Goal: Check status: Check status

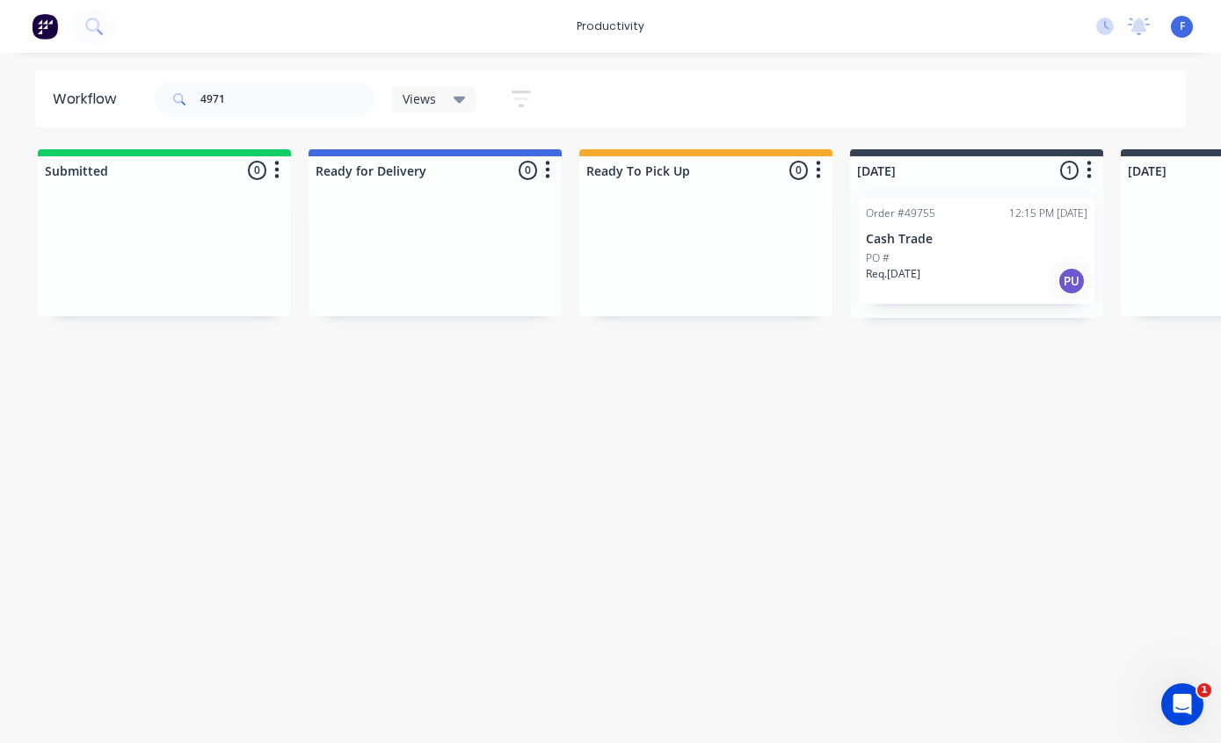
type input "49716"
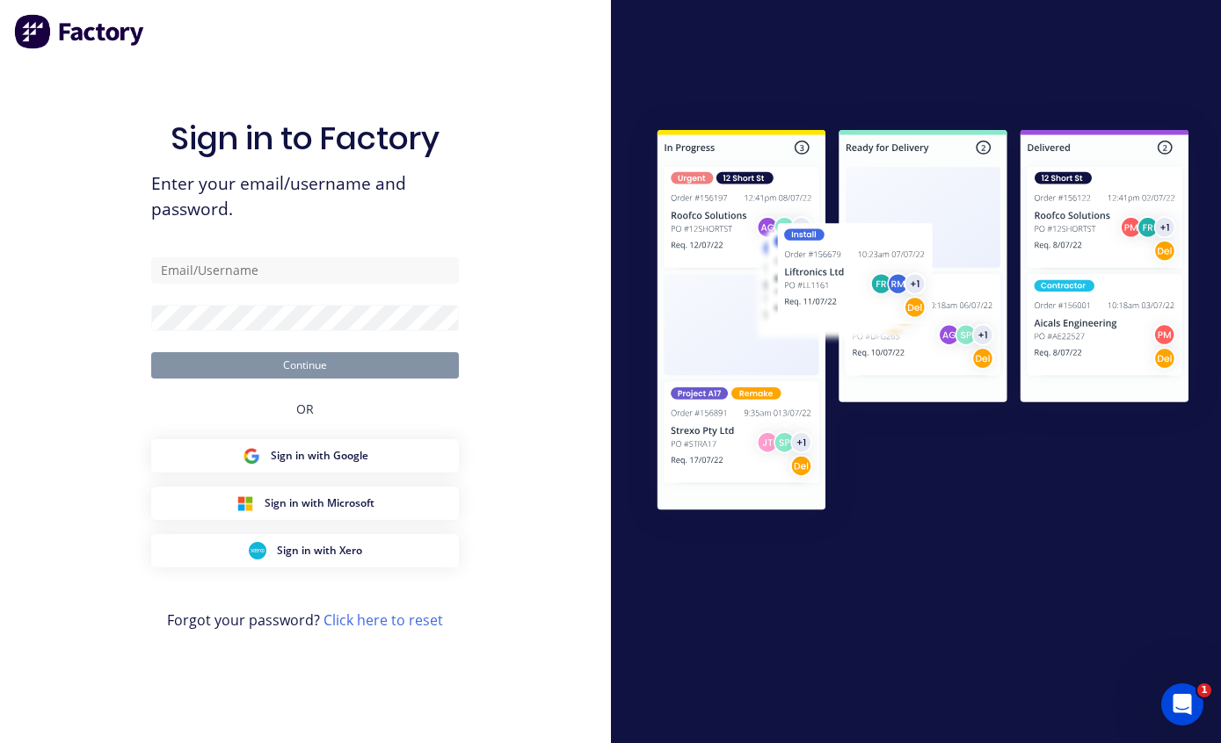
click at [307, 278] on input "text" at bounding box center [305, 270] width 308 height 26
type input "[EMAIL_ADDRESS][DOMAIN_NAME]"
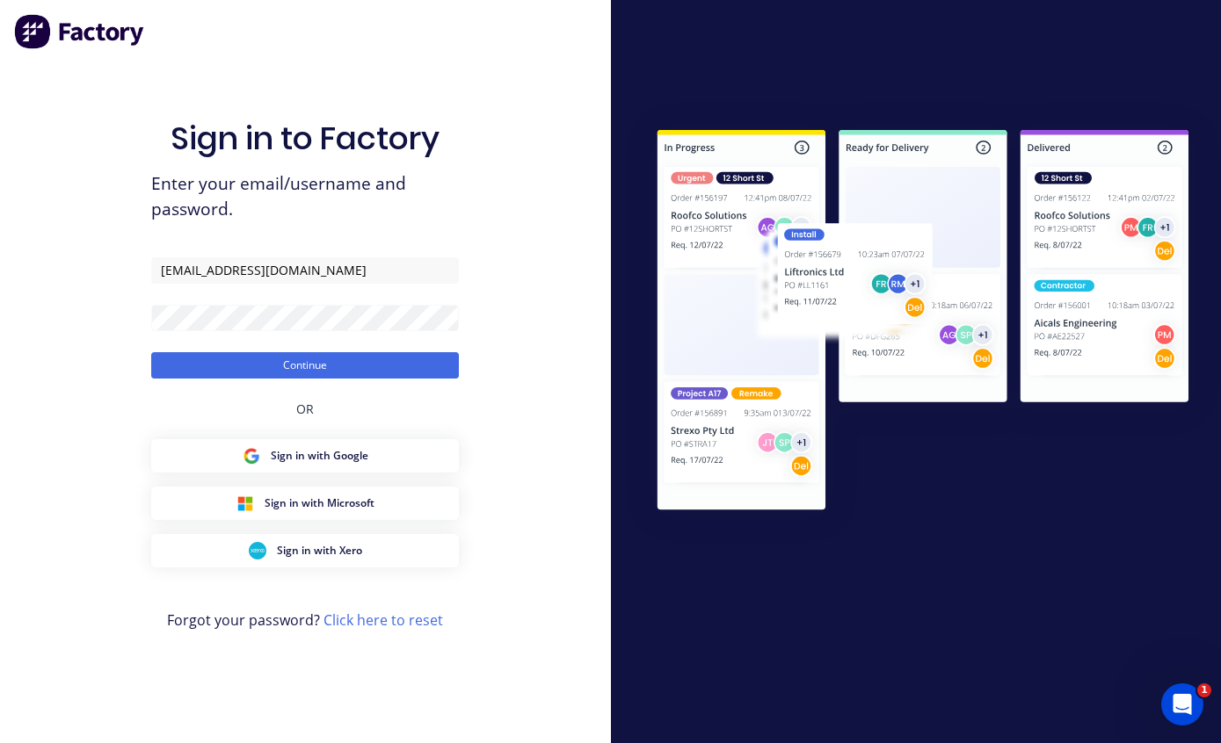
click at [336, 365] on button "Continue" at bounding box center [305, 365] width 308 height 26
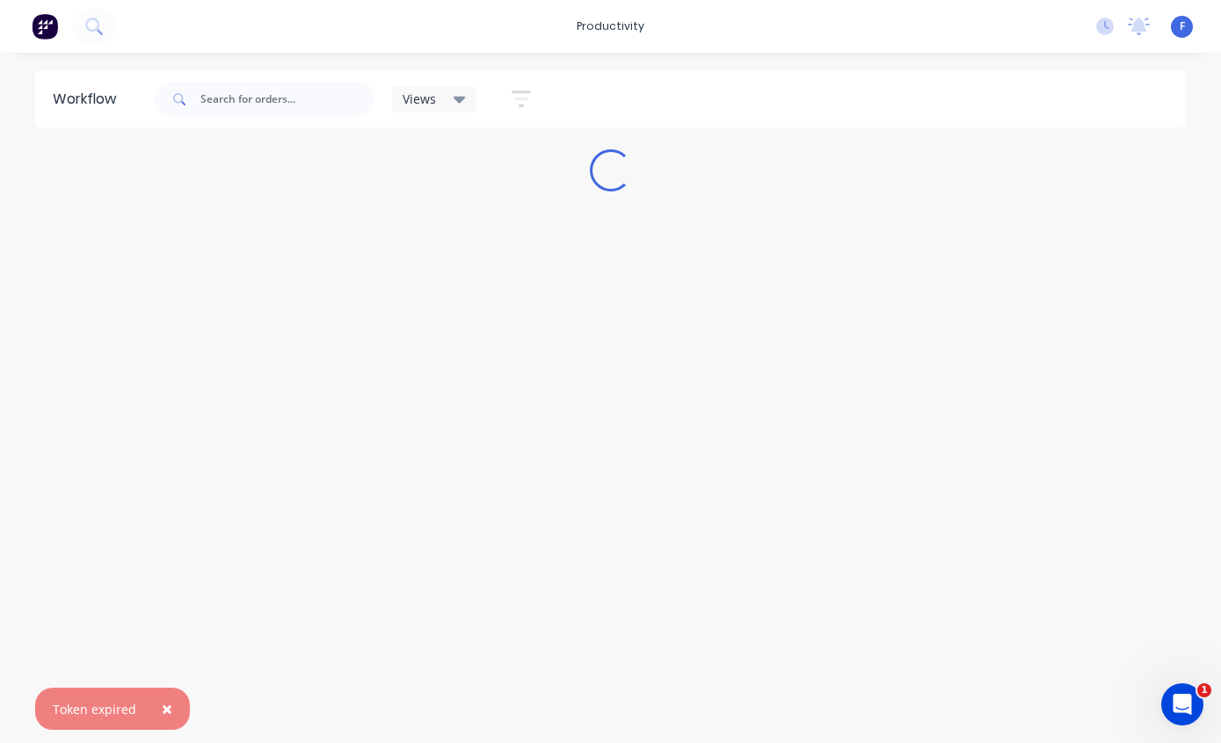
click at [170, 703] on button "×" at bounding box center [167, 709] width 46 height 42
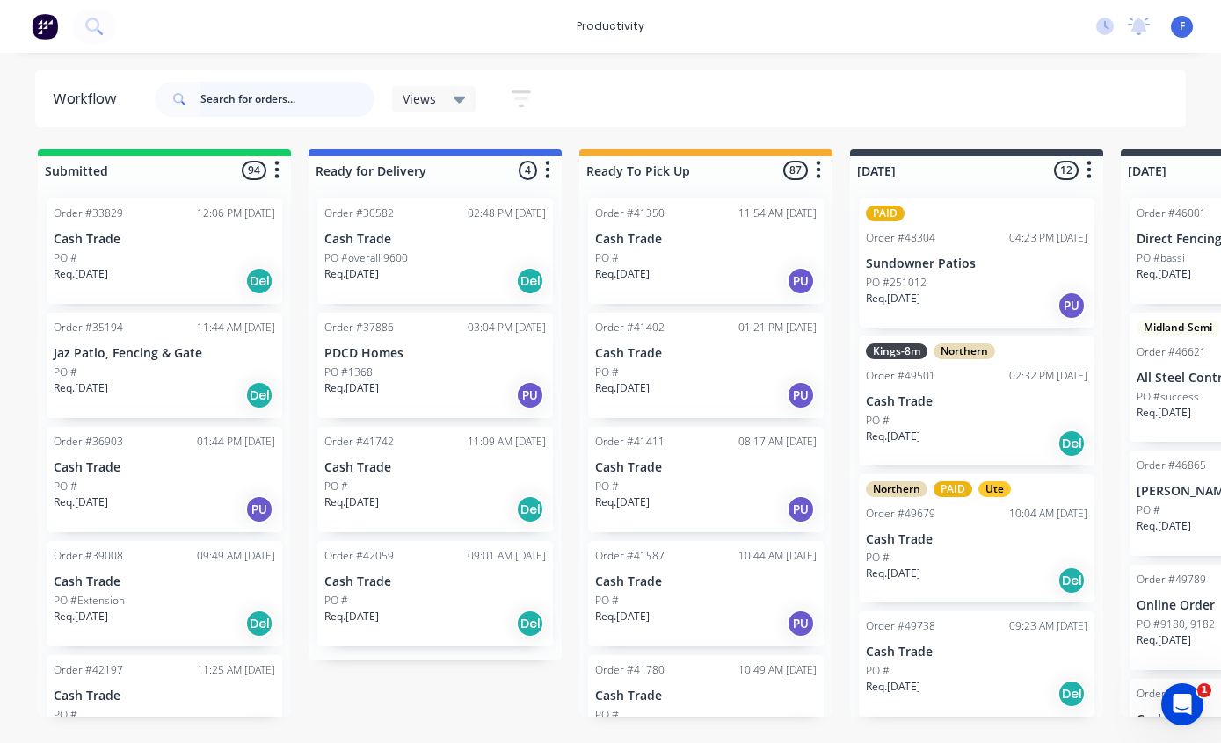
click at [271, 99] on input "text" at bounding box center [287, 99] width 174 height 35
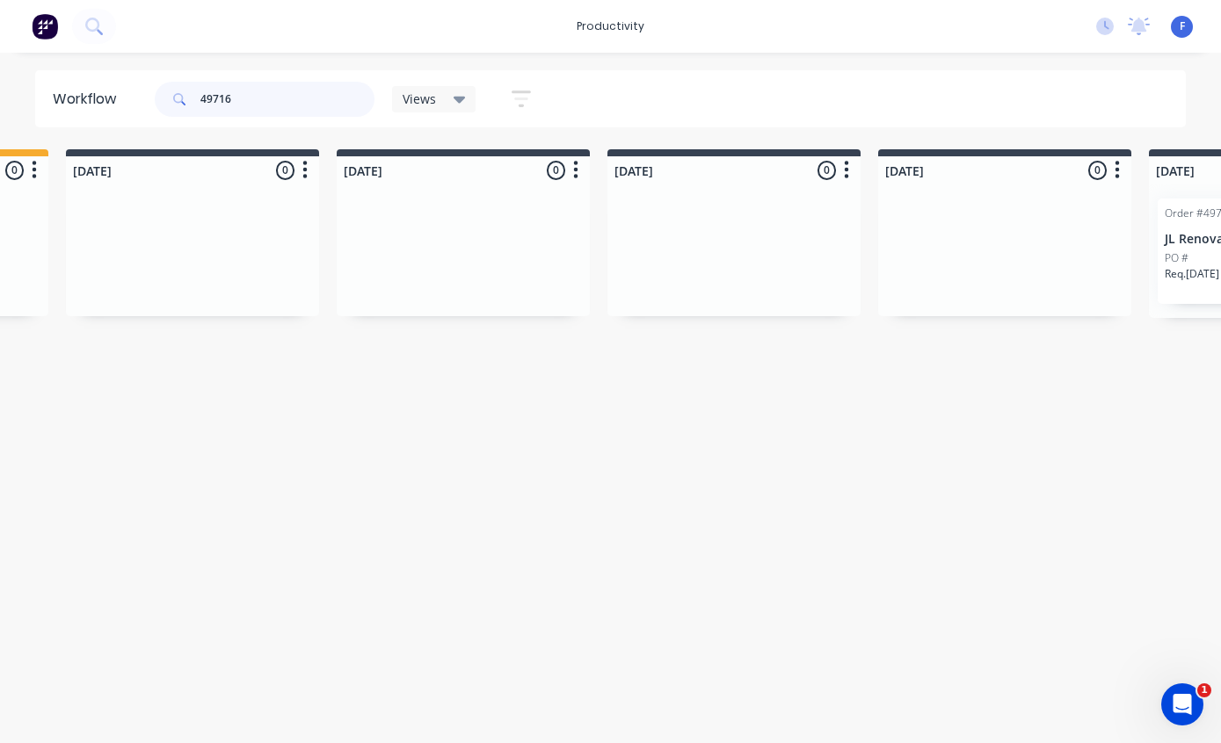
scroll to position [35, 974]
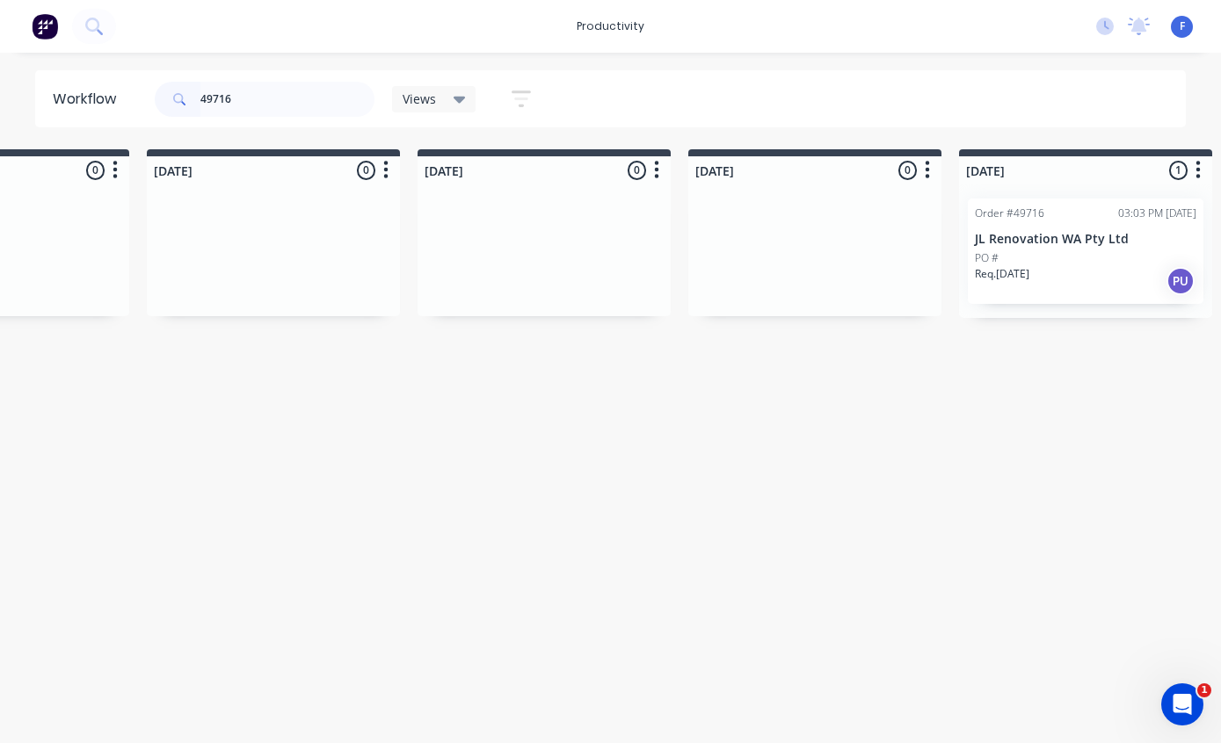
click at [1085, 232] on p "JL Renovation WA Pty Ltd" at bounding box center [1085, 239] width 221 height 15
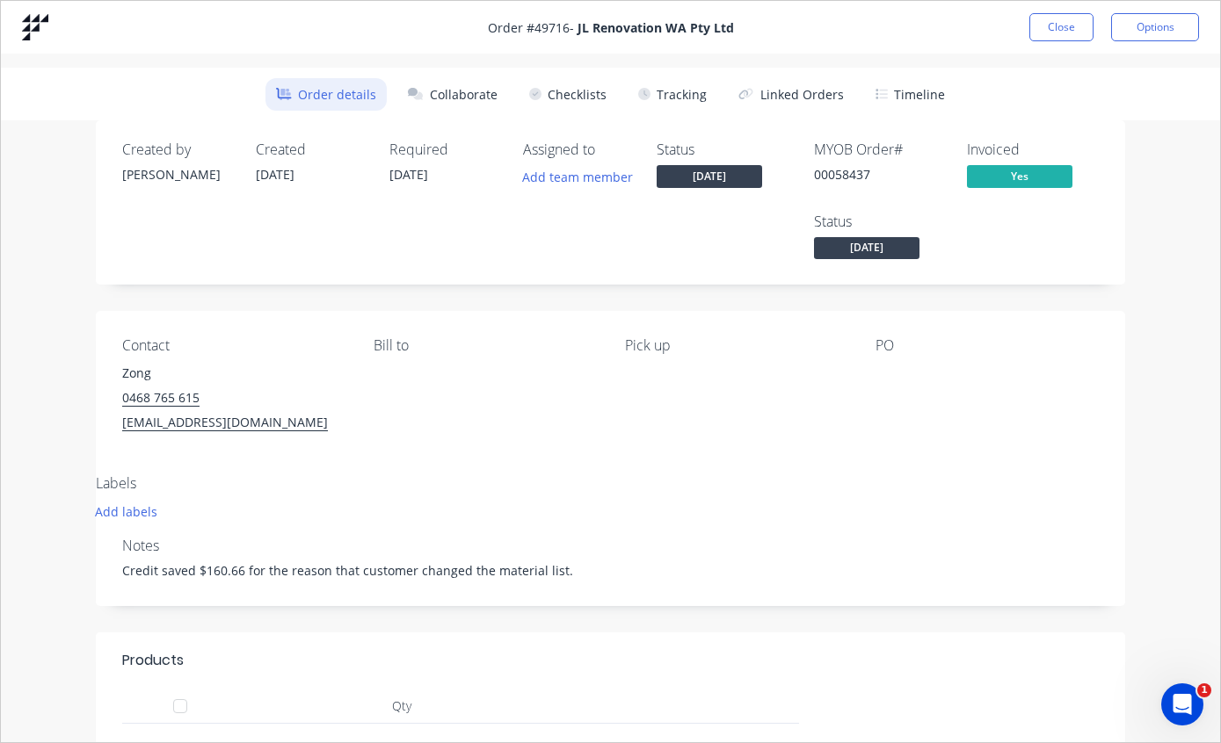
click at [690, 89] on button "Tracking" at bounding box center [672, 94] width 90 height 33
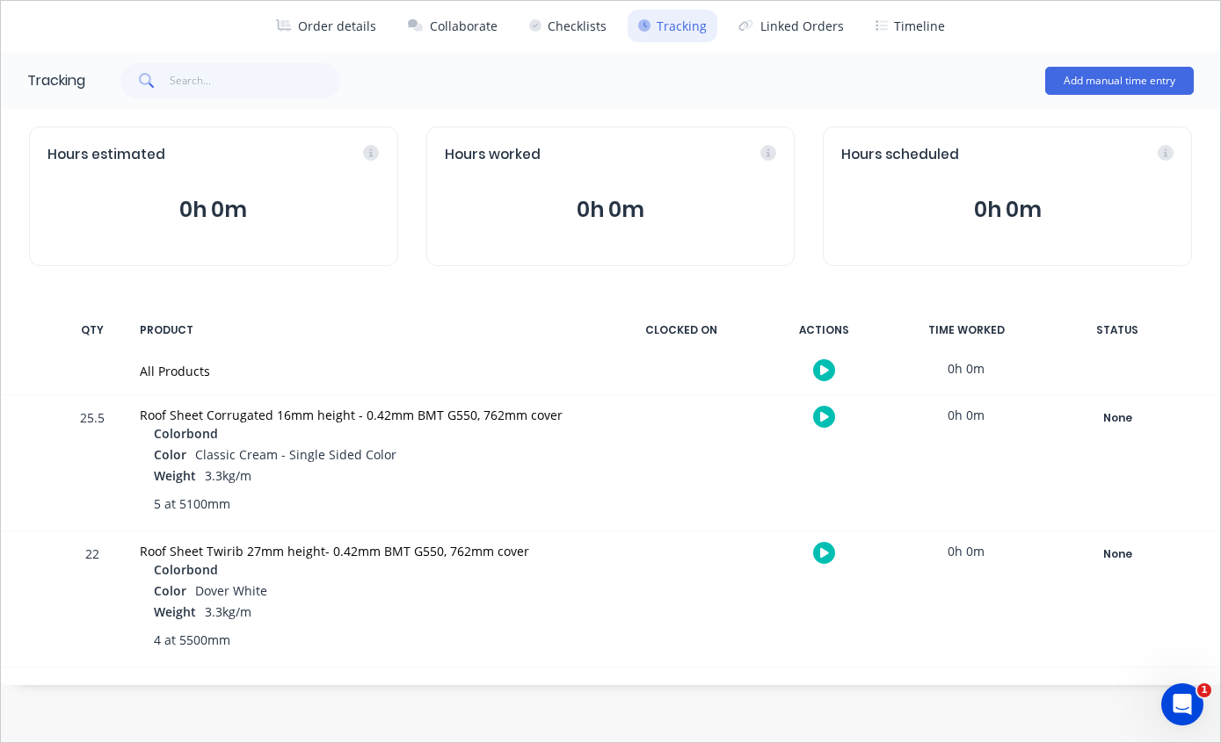
scroll to position [25, 0]
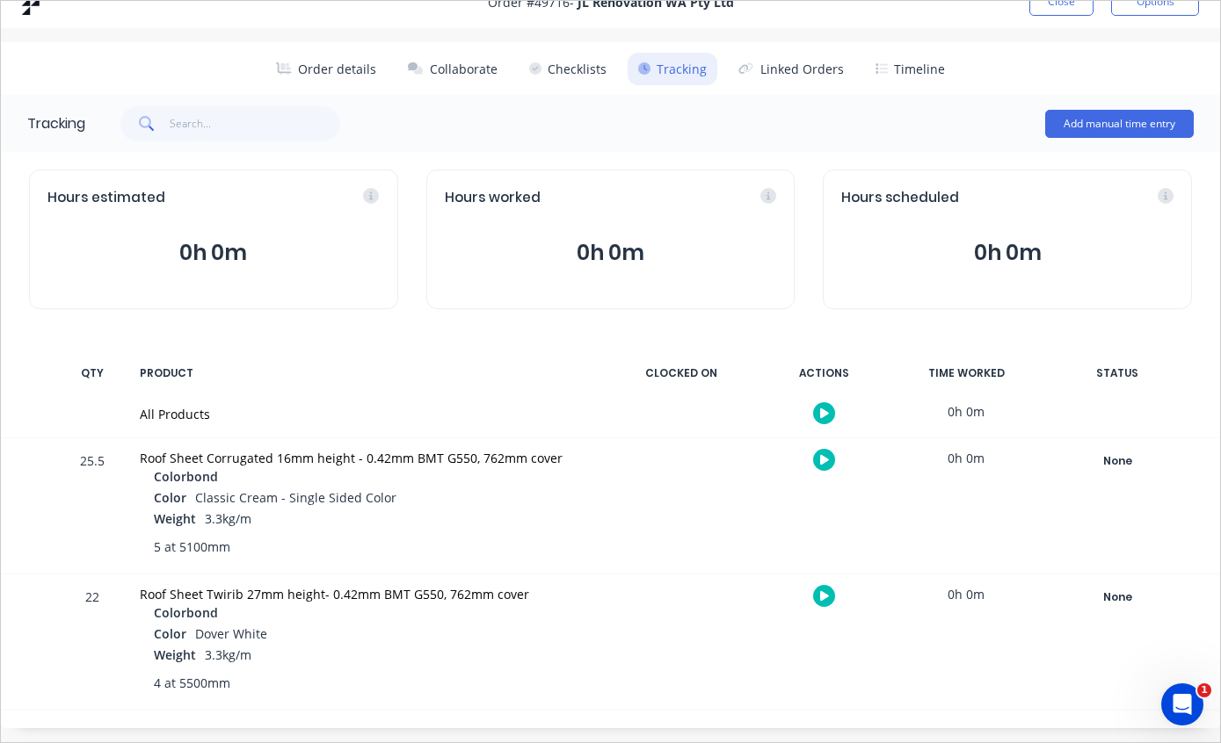
click at [917, 72] on button "Timeline" at bounding box center [910, 69] width 91 height 33
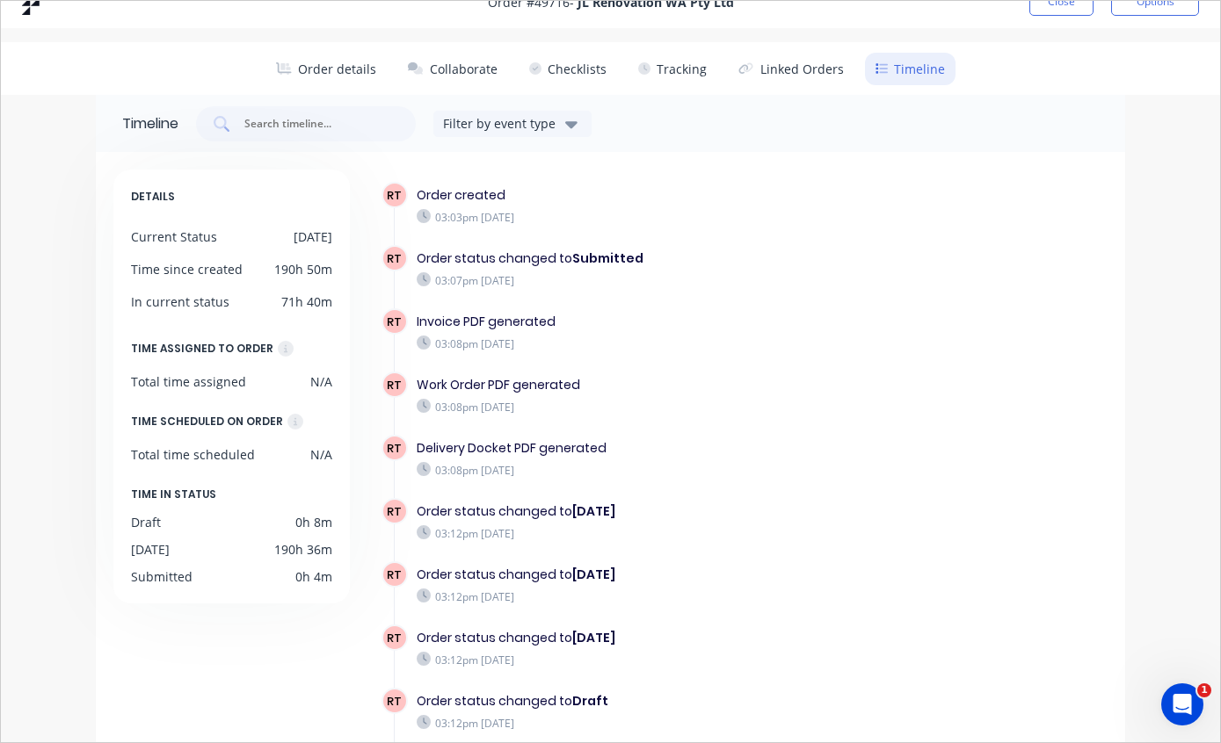
scroll to position [-2, 0]
click at [1062, 3] on button "Close" at bounding box center [1061, 2] width 64 height 28
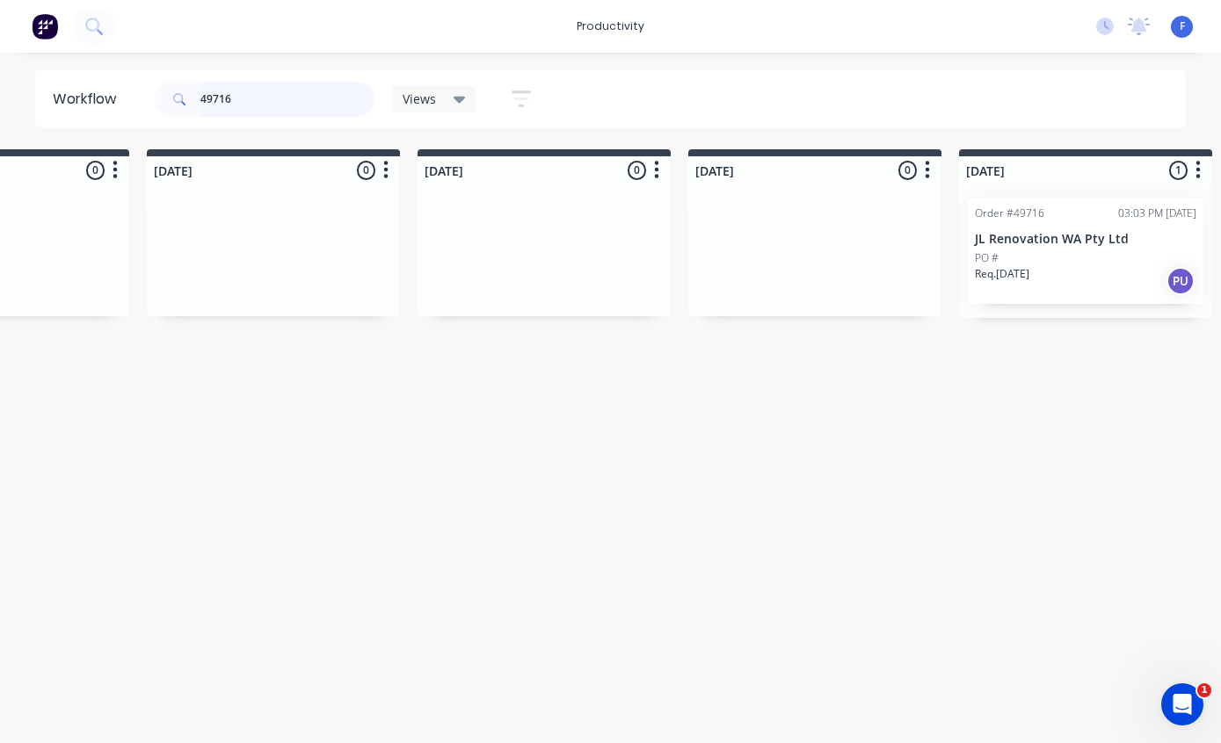
click at [289, 113] on input "49716" at bounding box center [287, 99] width 174 height 35
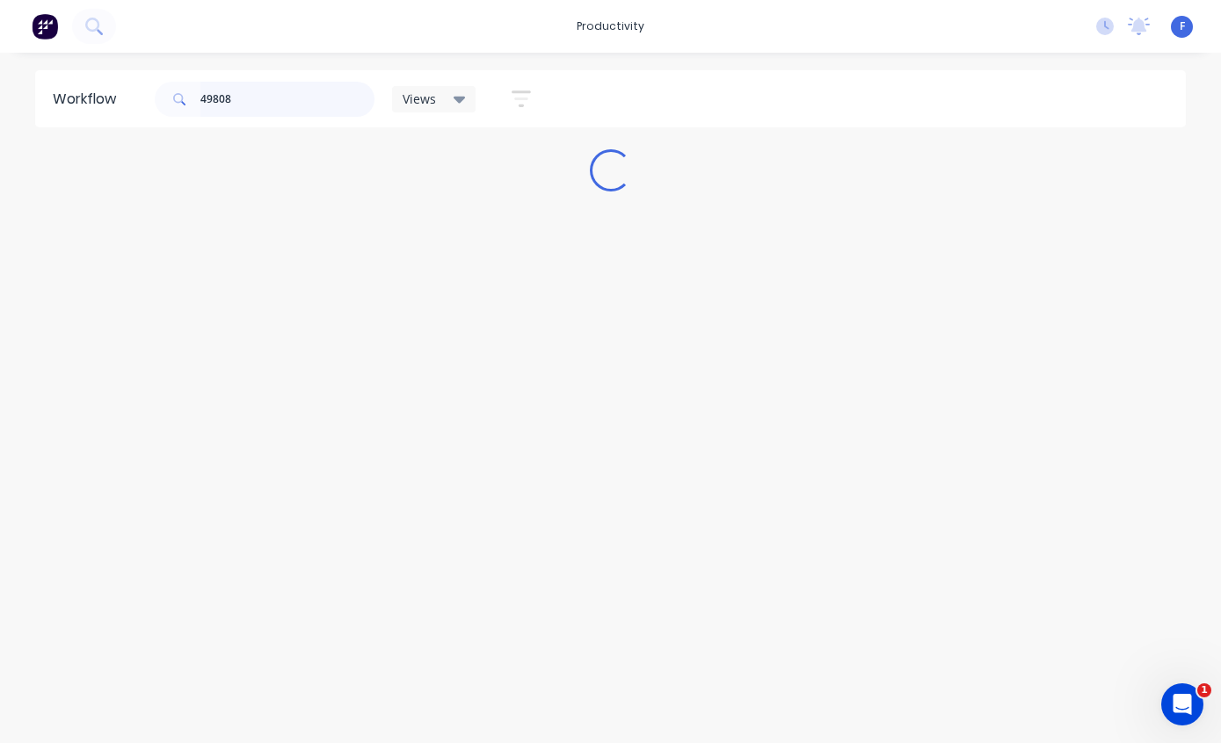
scroll to position [35, 0]
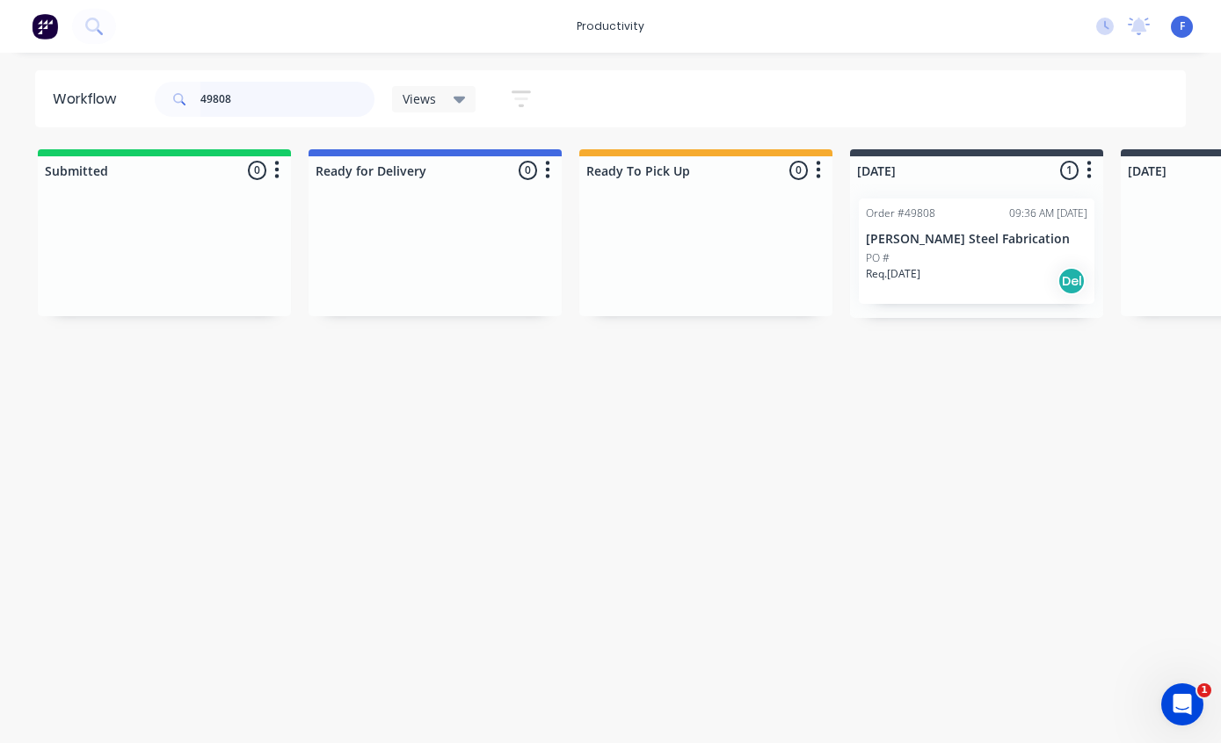
type input "49808"
click at [947, 232] on p "[PERSON_NAME] Steel Fabrication" at bounding box center [976, 239] width 221 height 15
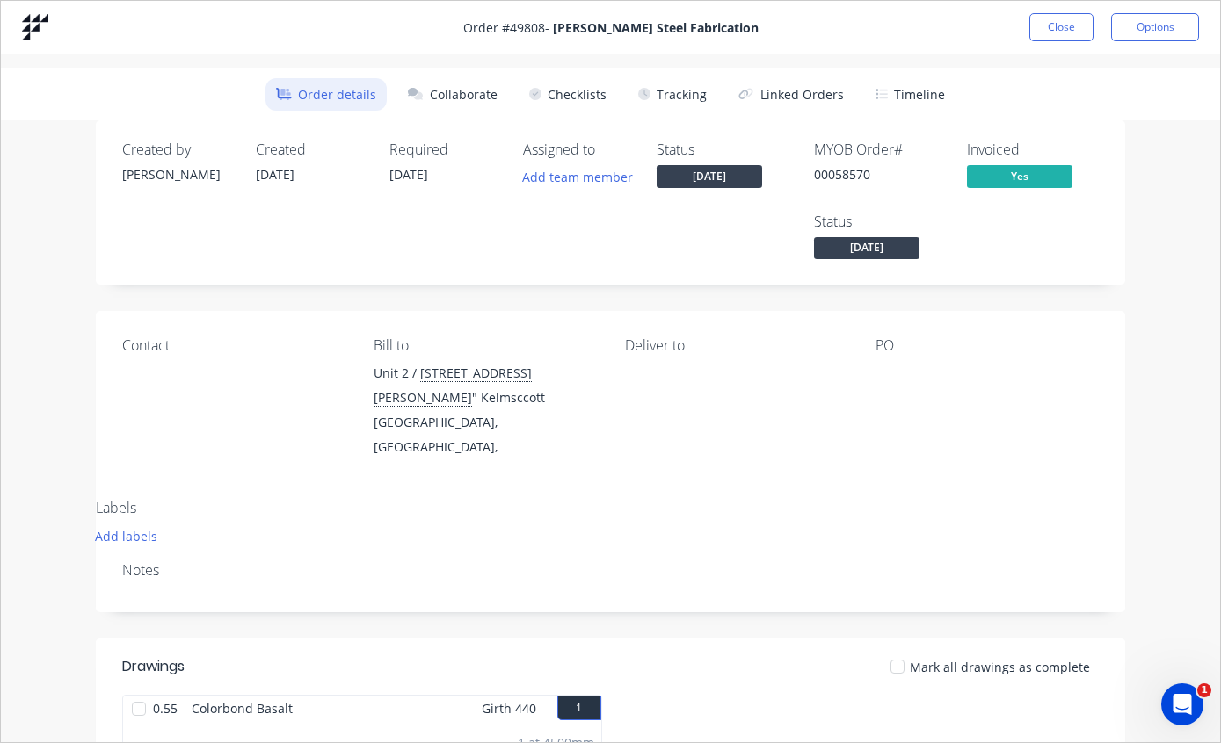
click at [699, 89] on button "Tracking" at bounding box center [672, 94] width 90 height 33
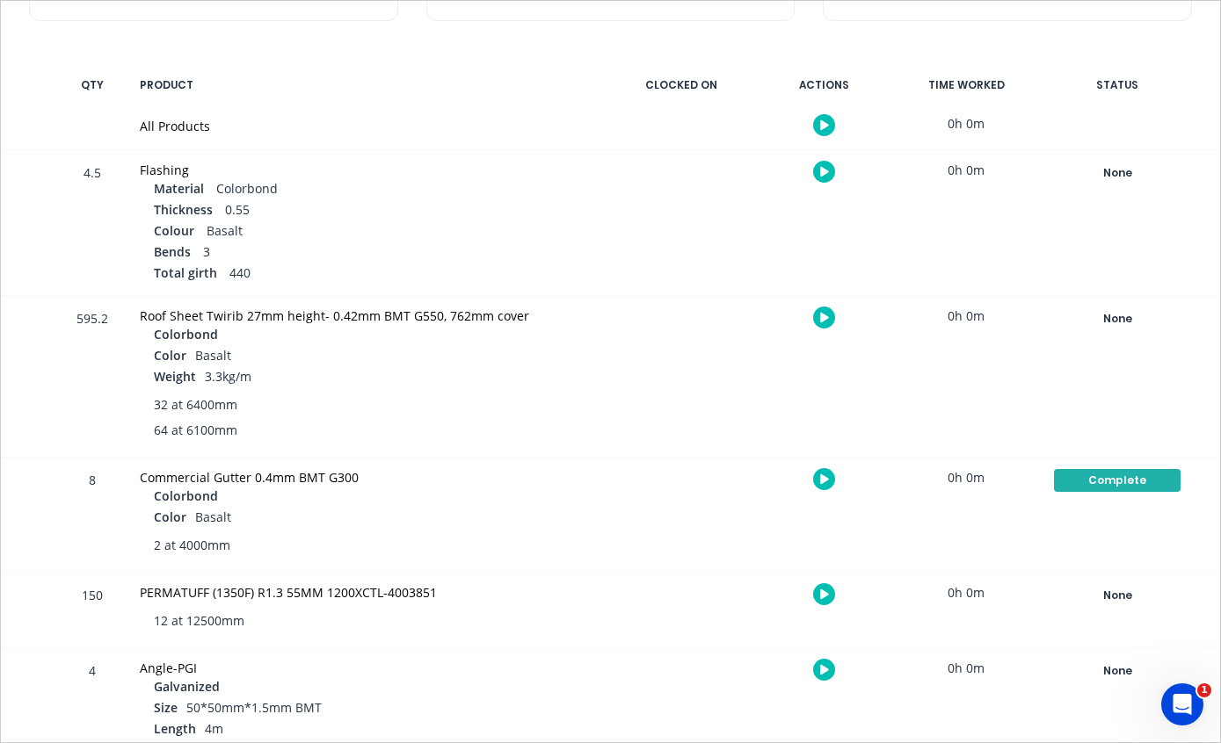
scroll to position [317, 0]
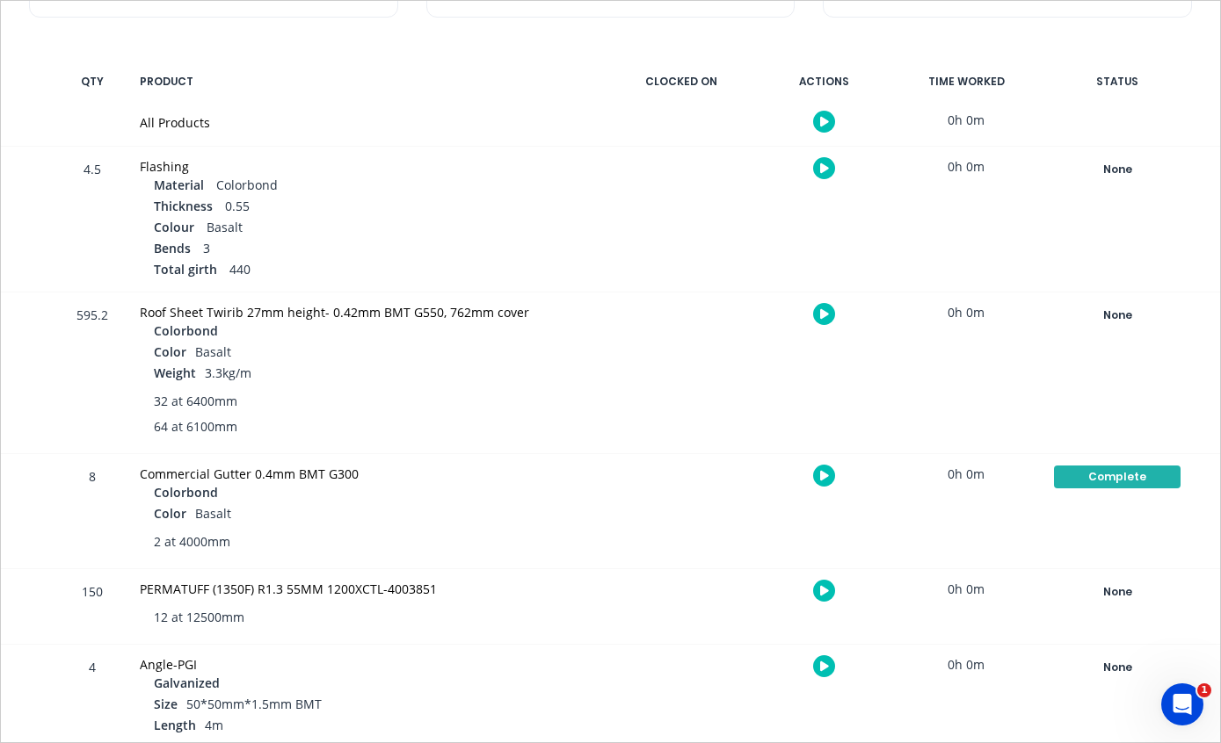
click at [1112, 315] on div "None" at bounding box center [1117, 315] width 127 height 23
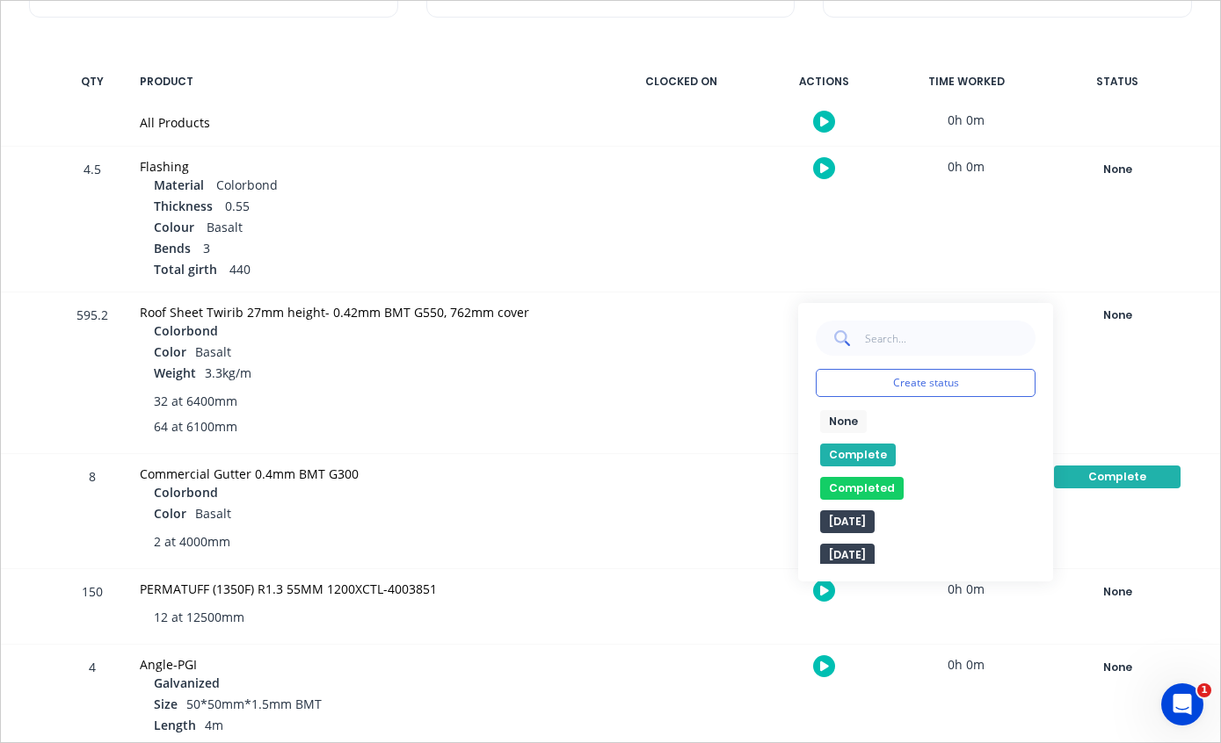
click at [863, 455] on button "Complete" at bounding box center [858, 455] width 76 height 23
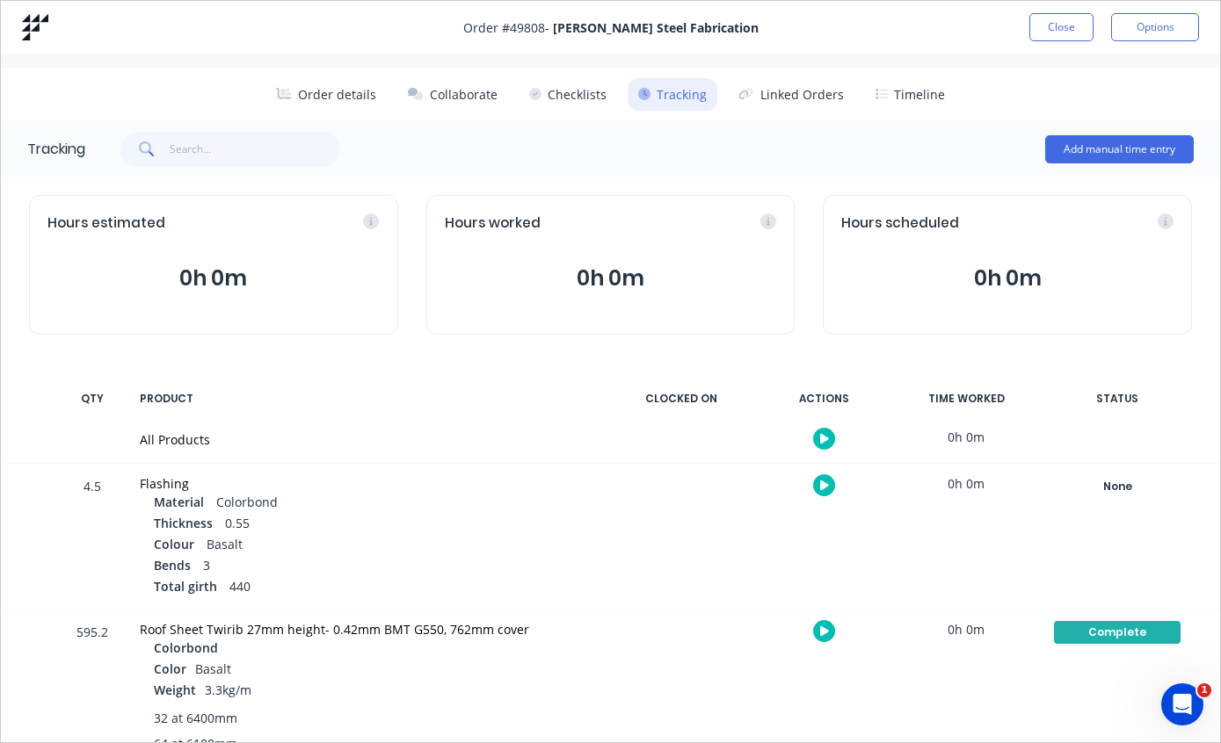
scroll to position [0, 0]
click at [1054, 24] on button "Close" at bounding box center [1061, 27] width 64 height 28
